Goal: Obtain resource: Obtain resource

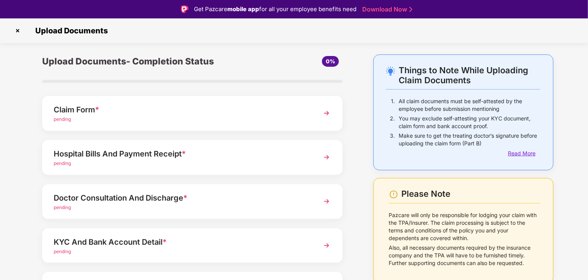
click at [527, 156] on div "Read More" at bounding box center [524, 153] width 32 height 8
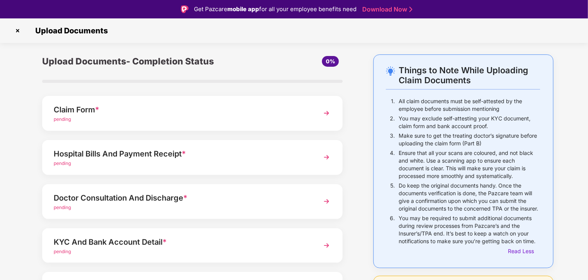
click at [181, 113] on div "Claim Form *" at bounding box center [181, 109] width 254 height 12
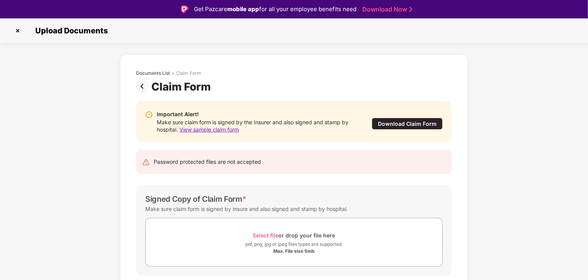
click at [223, 128] on span "View sample claim form" at bounding box center [208, 129] width 59 height 7
